Goal: Task Accomplishment & Management: Manage account settings

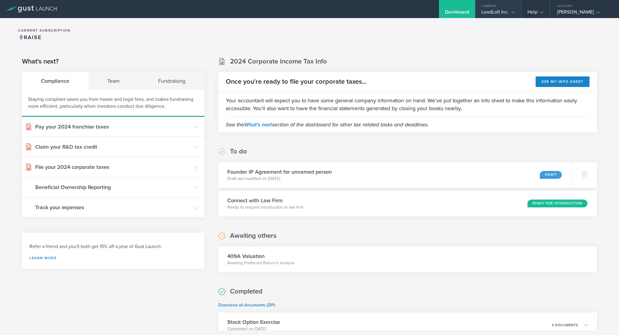
click at [505, 7] on div "Company" at bounding box center [498, 4] width 45 height 9
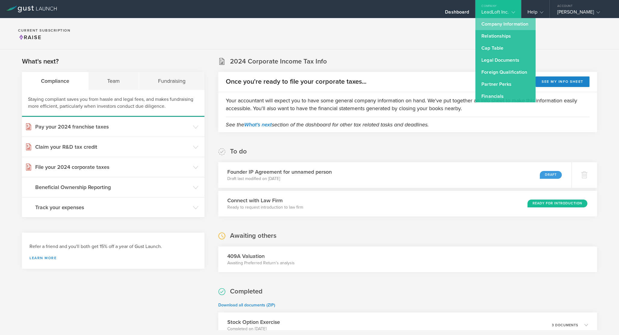
click at [522, 25] on link "Company Information" at bounding box center [506, 24] width 60 height 12
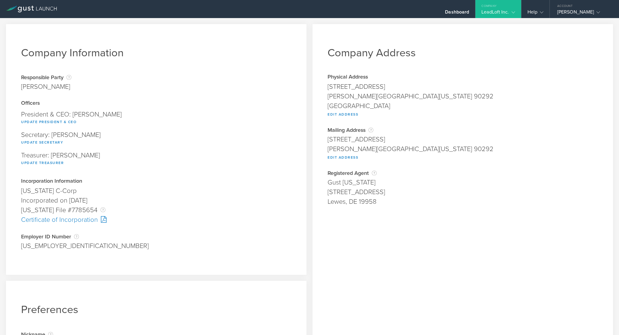
click at [34, 248] on div "[US_EMPLOYER_IDENTIFICATION_NUMBER]" at bounding box center [156, 246] width 271 height 10
copy div "[US_EMPLOYER_IDENTIFICATION_NUMBER] Pending"
click at [348, 112] on button "Edit Address" at bounding box center [343, 114] width 31 height 7
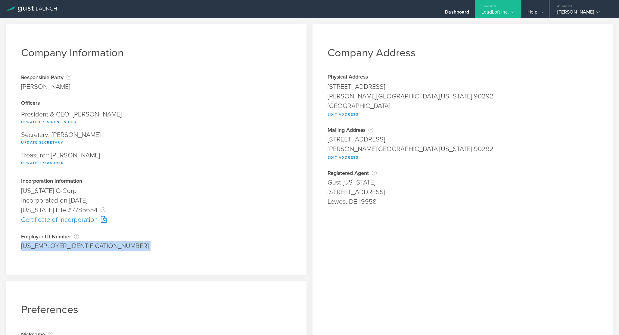
type input "[STREET_ADDRESS]"
type input "[PERSON_NAME]"
select select "CA"
type input "90292"
type input "[GEOGRAPHIC_DATA]"
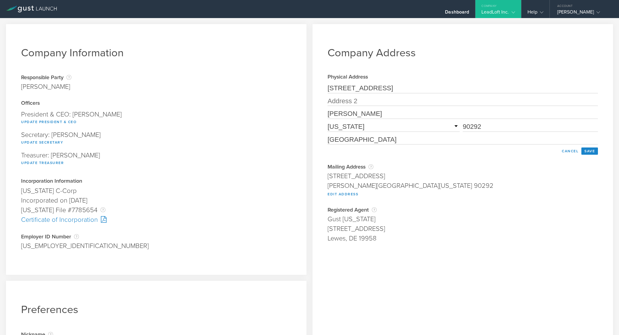
click at [359, 91] on input "[STREET_ADDRESS]" at bounding box center [463, 89] width 271 height 10
click at [353, 89] on input "[STREET_ADDRESS]" at bounding box center [463, 89] width 271 height 10
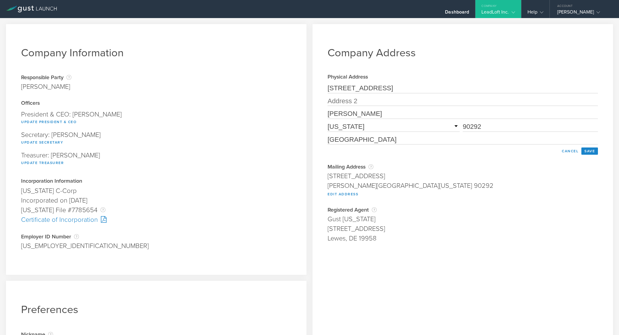
click at [353, 89] on input "[STREET_ADDRESS]" at bounding box center [463, 89] width 271 height 10
paste input "[STREET_ADDRESS] Filing Address"
click at [427, 89] on input "[STREET_ADDRESS] Filing Address" at bounding box center [463, 89] width 271 height 10
type input "[STREET_ADDRESS]"
click at [363, 101] on input "text" at bounding box center [463, 101] width 271 height 10
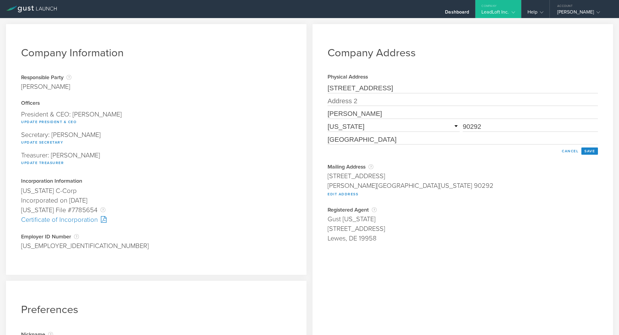
click at [316, 125] on div "Company Address Physical Address [STREET_ADDRESS][US_STATE] Edit Address [STREE…" at bounding box center [463, 219] width 301 height 390
click at [351, 117] on input "[PERSON_NAME]" at bounding box center [463, 114] width 271 height 10
paste input "[GEOGRAPHIC_DATA] Filing Address"
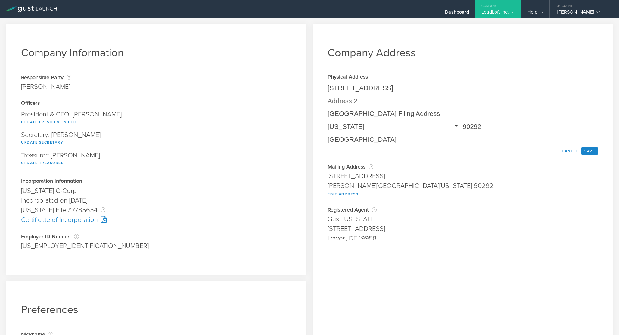
click at [345, 115] on input "[GEOGRAPHIC_DATA] Filing Address" at bounding box center [463, 114] width 271 height 10
type input "Austin"
click at [342, 129] on select "Required [US_STATE] [US_STATE] [US_STATE] [US_STATE] [US_STATE] [US_STATE] [US_…" at bounding box center [394, 127] width 132 height 10
select select "[GEOGRAPHIC_DATA]"
click at [328, 123] on select "Required [US_STATE] [US_STATE] [US_STATE] [US_STATE] [US_STATE] [US_STATE] [US_…" at bounding box center [394, 127] width 132 height 10
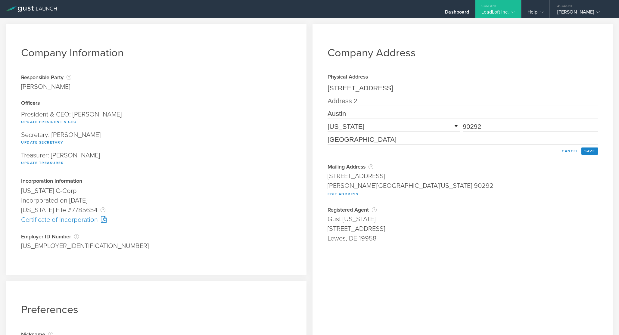
click at [491, 125] on input "90292" at bounding box center [530, 127] width 135 height 10
paste input "[GEOGRAPHIC_DATA] Filing Address"
drag, startPoint x: 496, startPoint y: 128, endPoint x: 504, endPoint y: 133, distance: 9.5
click at [504, 132] on div "[GEOGRAPHIC_DATA] Filing Address" at bounding box center [530, 127] width 135 height 10
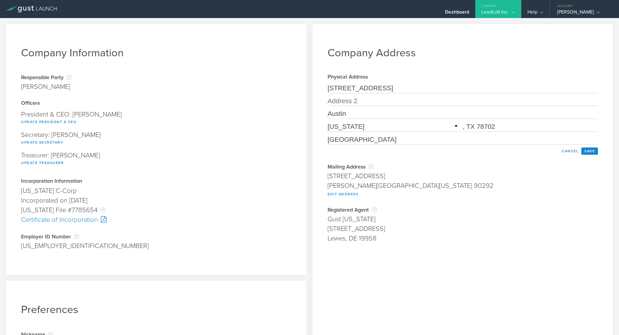
drag, startPoint x: 477, startPoint y: 129, endPoint x: 455, endPoint y: 129, distance: 22.0
click at [455, 129] on div "Required [US_STATE] [US_STATE] [US_STATE] [US_STATE] [US_STATE] [US_STATE] [US_…" at bounding box center [463, 127] width 271 height 10
type input "78702"
click at [393, 90] on input "[STREET_ADDRESS]" at bounding box center [463, 89] width 271 height 10
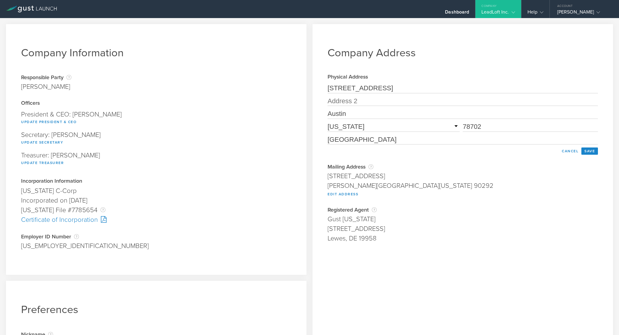
click at [393, 90] on input "[STREET_ADDRESS]" at bounding box center [463, 89] width 271 height 10
click at [432, 64] on div "Company Address Physical Address [STREET_ADDRESS][US_STATE] Edit Address [STREE…" at bounding box center [463, 219] width 301 height 390
click at [593, 154] on button "Save" at bounding box center [590, 151] width 17 height 7
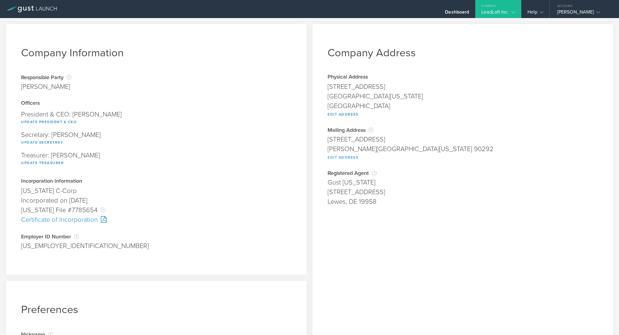
click at [347, 158] on button "Edit Address" at bounding box center [343, 157] width 31 height 7
type input "[STREET_ADDRESS]"
type input "[PERSON_NAME]"
select select "CA"
type input "90292"
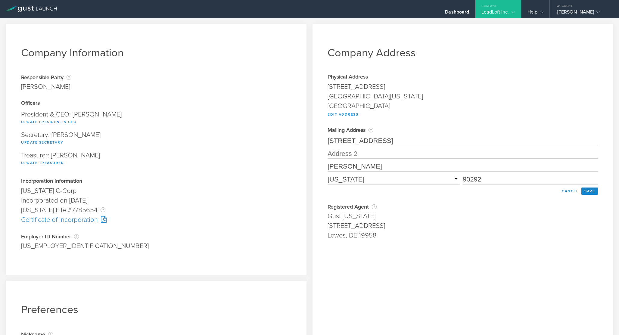
click at [432, 140] on input "[STREET_ADDRESS]" at bounding box center [463, 141] width 271 height 10
click at [428, 111] on div "Physical Address [STREET_ADDRESS][US_STATE] Edit Address [STREET_ADDRESS] PMB […" at bounding box center [463, 96] width 271 height 44
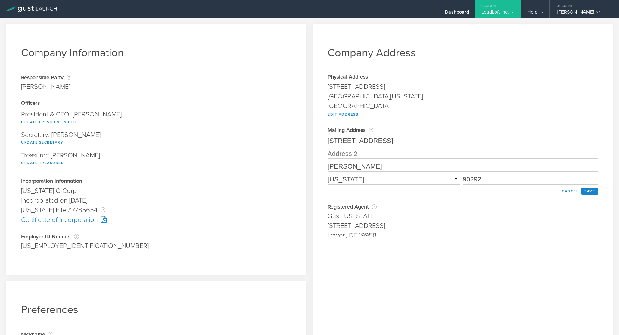
click at [395, 136] on input "[STREET_ADDRESS]" at bounding box center [463, 141] width 271 height 10
paste input "[STREET_ADDRESS]"
type input "[STREET_ADDRESS]"
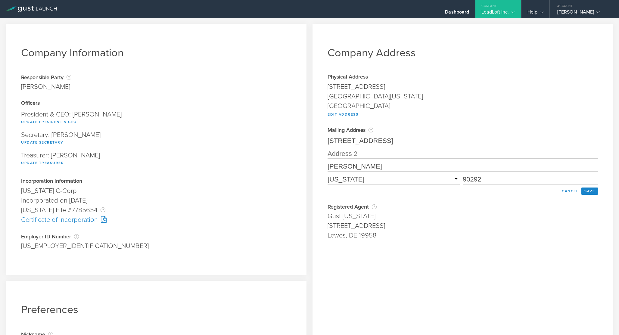
click at [429, 121] on div "Company Address Physical Address [STREET_ADDRESS][US_STATE] Edit Address [STREE…" at bounding box center [463, 219] width 301 height 390
click at [384, 156] on input "text" at bounding box center [463, 154] width 271 height 10
click at [392, 108] on div "[GEOGRAPHIC_DATA]" at bounding box center [463, 106] width 271 height 10
click at [358, 164] on input "[PERSON_NAME]" at bounding box center [463, 167] width 271 height 10
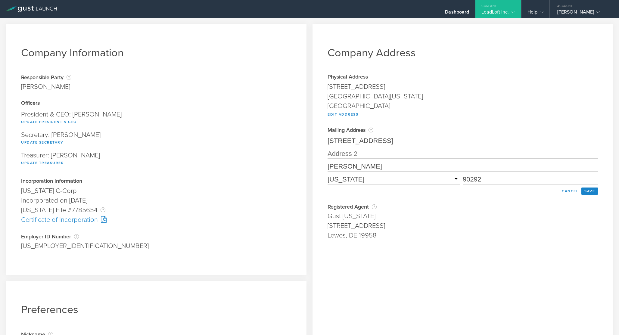
click at [358, 164] on input "[PERSON_NAME]" at bounding box center [463, 167] width 271 height 10
type input "Austin"
click at [440, 113] on div "Physical Address [STREET_ADDRESS][US_STATE] Edit Address [STREET_ADDRESS] PMB […" at bounding box center [463, 96] width 271 height 44
click at [377, 186] on form "[STREET_ADDRESS] PMB 323 [GEOGRAPHIC_DATA] Required [US_STATE] [US_STATE] [US_S…" at bounding box center [463, 165] width 271 height 59
click at [375, 183] on select "Required [US_STATE] [US_STATE] [US_STATE] [US_STATE] [US_STATE] [US_STATE] [US_…" at bounding box center [394, 180] width 132 height 10
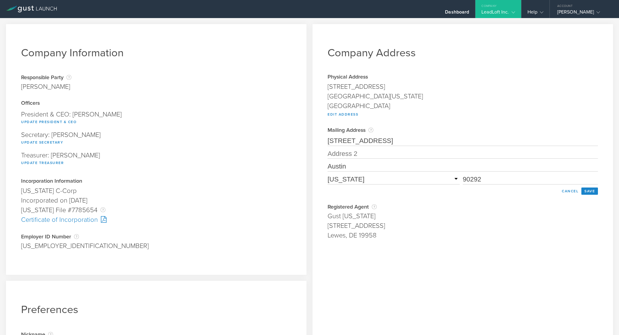
select select "[GEOGRAPHIC_DATA]"
click at [328, 175] on select "Required [US_STATE] [US_STATE] [US_STATE] [US_STATE] [US_STATE] [US_STATE] [US_…" at bounding box center [394, 180] width 132 height 10
click at [501, 180] on input "90292" at bounding box center [530, 180] width 135 height 10
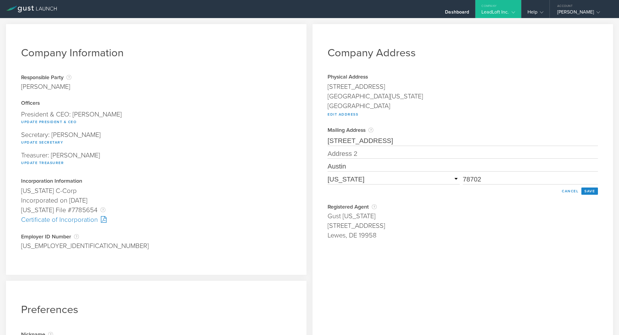
type input "78702"
click at [492, 235] on div "Lewes, DE 19958" at bounding box center [463, 236] width 271 height 10
click at [587, 193] on button "Save" at bounding box center [590, 191] width 17 height 7
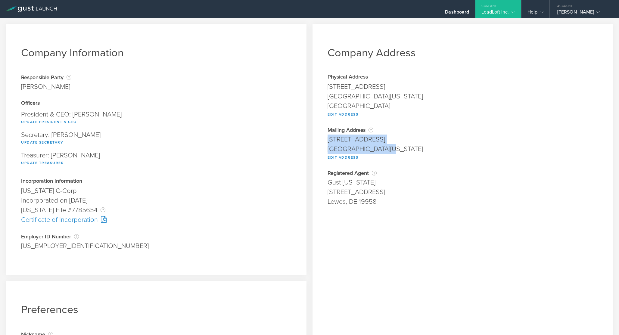
drag, startPoint x: 384, startPoint y: 150, endPoint x: 329, endPoint y: 140, distance: 55.8
click at [329, 140] on span "[STREET_ADDRESS][US_STATE] Edit Address" at bounding box center [463, 148] width 271 height 26
copy span "[STREET_ADDRESS][US_STATE]"
click at [69, 260] on div "Employer ID Number The Employer Identification Number (EIN), also called a Fede…" at bounding box center [156, 247] width 271 height 26
click at [43, 245] on div "[US_EMPLOYER_IDENTIFICATION_NUMBER]" at bounding box center [156, 246] width 271 height 10
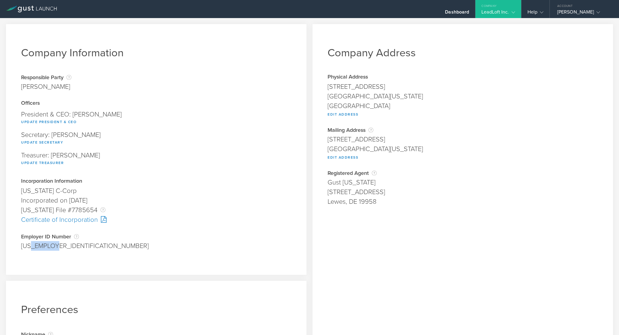
click at [43, 245] on div "[US_EMPLOYER_IDENTIFICATION_NUMBER]" at bounding box center [156, 246] width 271 height 10
copy div "[US_EMPLOYER_IDENTIFICATION_NUMBER] Pending"
click at [60, 255] on div "Employer ID Number The Employer Identification Number (EIN), also called a Fede…" at bounding box center [156, 247] width 271 height 26
click at [51, 247] on div "[US_EMPLOYER_IDENTIFICATION_NUMBER]" at bounding box center [156, 246] width 271 height 10
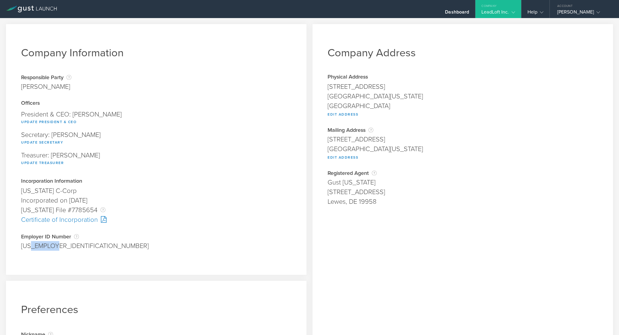
click at [51, 247] on div "[US_EMPLOYER_IDENTIFICATION_NUMBER]" at bounding box center [156, 246] width 271 height 10
copy div "[US_EMPLOYER_IDENTIFICATION_NUMBER] Pending"
